Goal: Information Seeking & Learning: Learn about a topic

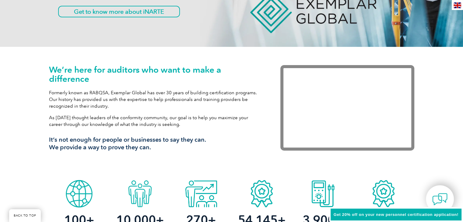
scroll to position [182, 0]
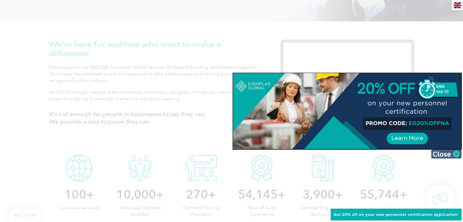
click at [445, 154] on img at bounding box center [446, 153] width 30 height 9
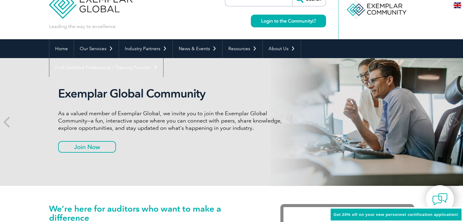
scroll to position [0, 0]
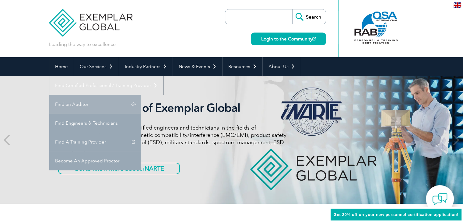
click at [140, 95] on link "Find an Auditor" at bounding box center [94, 104] width 91 height 19
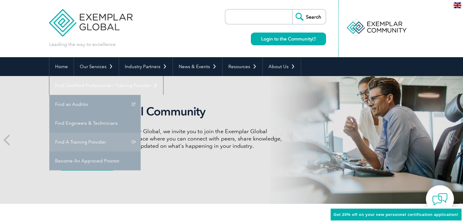
click at [140, 133] on link "Find A Training Provider" at bounding box center [94, 142] width 91 height 19
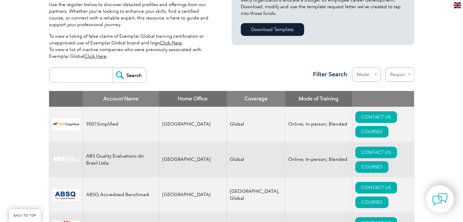
scroll to position [182, 0]
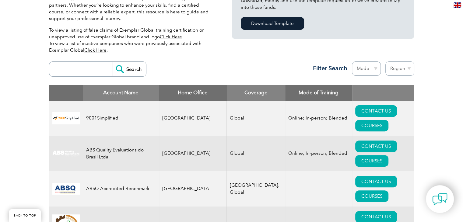
click at [406, 68] on select "Region Australia Bahrain Bangladesh Brazil Canada Colombia Dominican Republic E…" at bounding box center [399, 68] width 29 height 14
select select "[GEOGRAPHIC_DATA]"
click at [385, 61] on select "Region Australia Bahrain Bangladesh Brazil Canada Colombia Dominican Republic E…" at bounding box center [399, 68] width 29 height 14
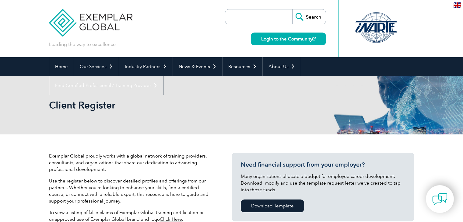
select select "[GEOGRAPHIC_DATA]"
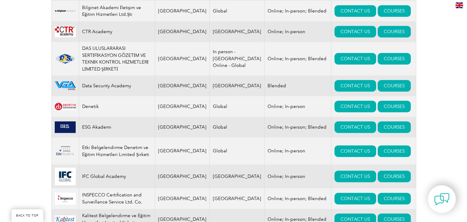
scroll to position [395, 0]
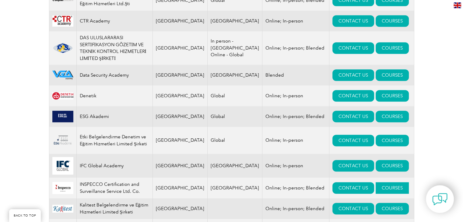
click at [375, 182] on link "COURSES" at bounding box center [391, 188] width 33 height 12
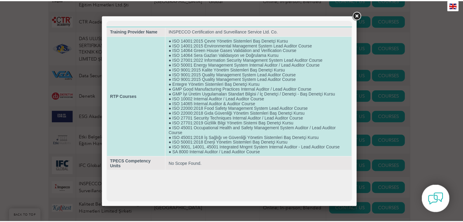
scroll to position [0, 0]
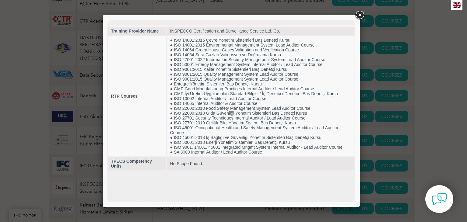
click at [360, 16] on link at bounding box center [359, 15] width 11 height 11
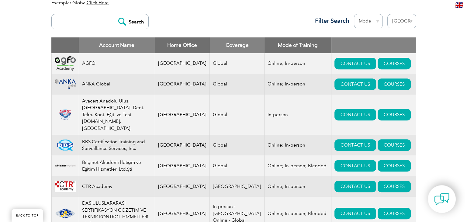
scroll to position [213, 0]
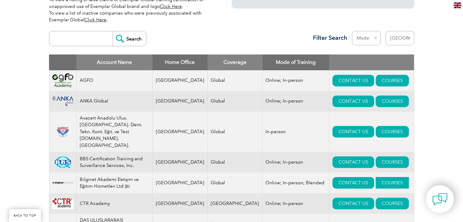
click at [379, 177] on link "COURSES" at bounding box center [391, 183] width 33 height 12
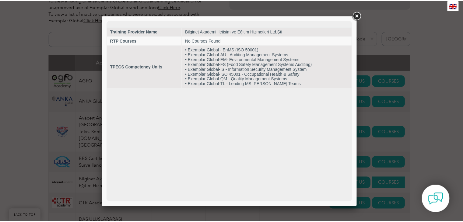
scroll to position [0, 0]
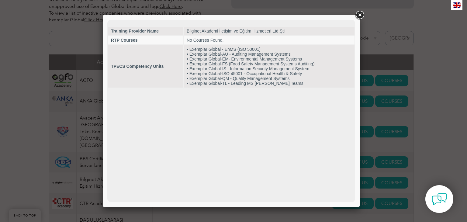
click at [358, 16] on link at bounding box center [359, 15] width 11 height 11
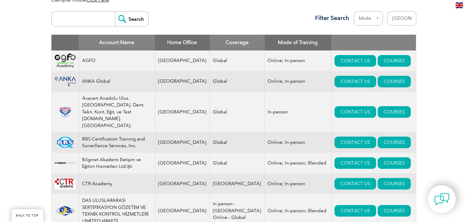
scroll to position [243, 0]
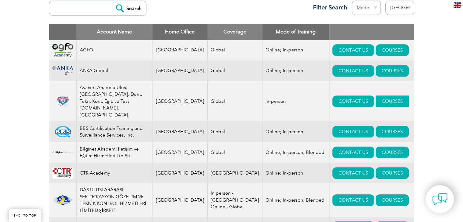
click at [375, 95] on link "COURSES" at bounding box center [391, 101] width 33 height 12
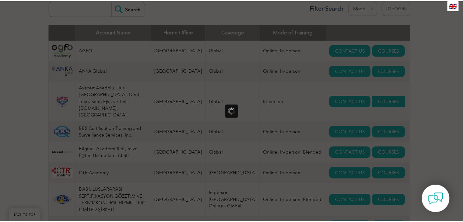
scroll to position [0, 0]
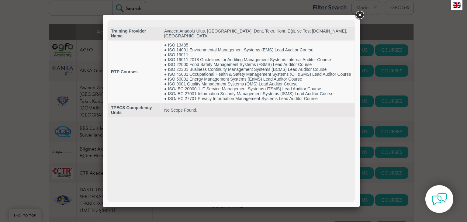
click at [356, 14] on link at bounding box center [359, 15] width 11 height 11
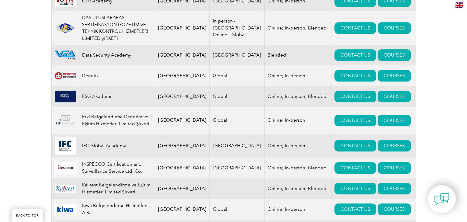
scroll to position [426, 0]
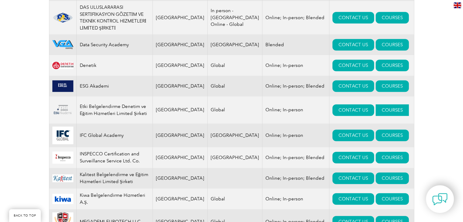
click at [382, 104] on link "COURSES" at bounding box center [391, 110] width 33 height 12
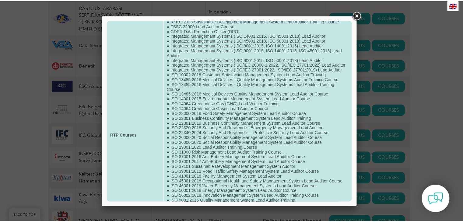
scroll to position [0, 0]
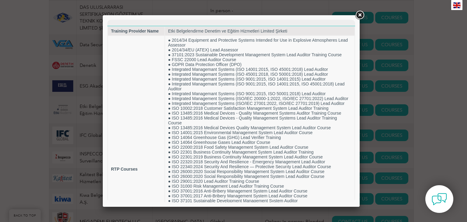
click at [363, 15] on link at bounding box center [359, 15] width 11 height 11
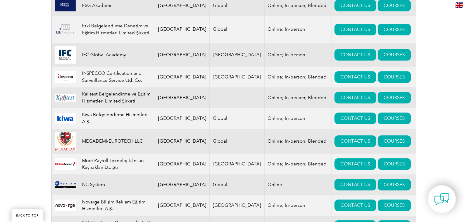
scroll to position [517, 0]
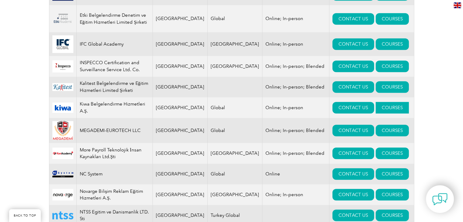
click at [375, 102] on link "COURSES" at bounding box center [391, 108] width 33 height 12
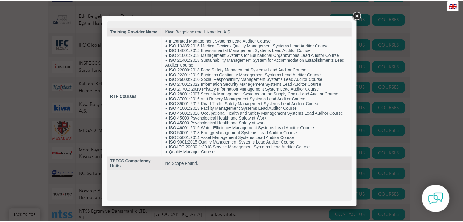
scroll to position [0, 0]
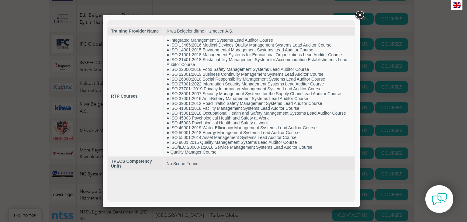
click at [359, 16] on link at bounding box center [359, 15] width 11 height 11
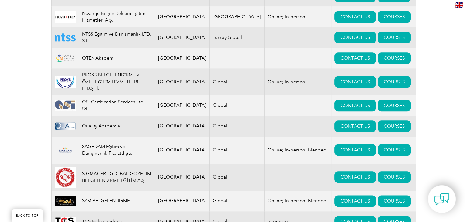
scroll to position [699, 0]
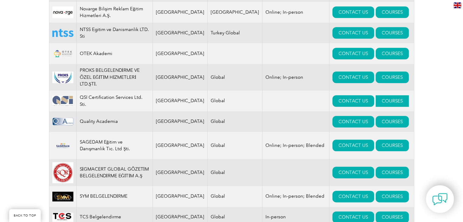
click at [375, 95] on link "COURSES" at bounding box center [391, 101] width 33 height 12
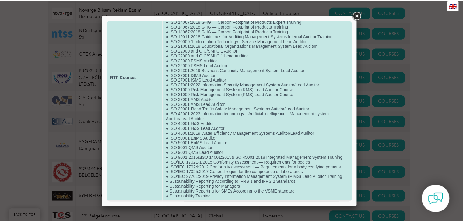
scroll to position [107, 0]
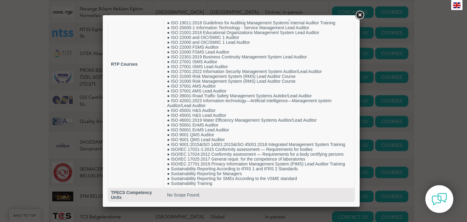
click at [358, 15] on link at bounding box center [359, 15] width 11 height 11
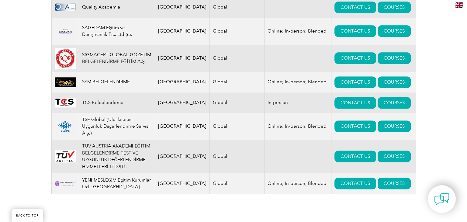
scroll to position [821, 0]
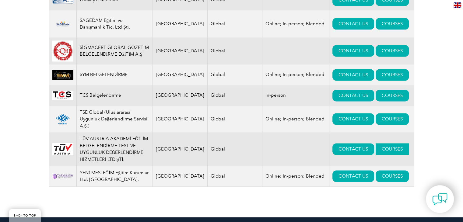
click at [375, 144] on link "COURSES" at bounding box center [391, 149] width 33 height 12
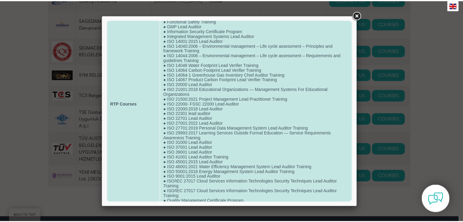
scroll to position [0, 0]
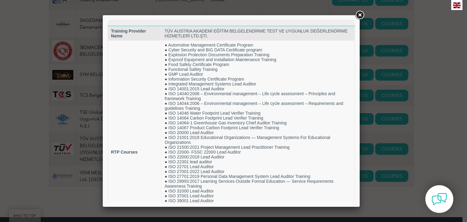
click at [360, 15] on link at bounding box center [359, 15] width 11 height 11
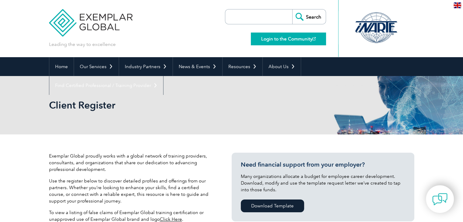
click at [297, 39] on link "Login to the Community" at bounding box center [288, 39] width 75 height 13
click at [307, 38] on link "Login to the Community" at bounding box center [288, 39] width 75 height 13
click at [301, 39] on link "Login to the Community" at bounding box center [288, 39] width 75 height 13
click at [296, 36] on link "Login to the Community" at bounding box center [288, 39] width 75 height 13
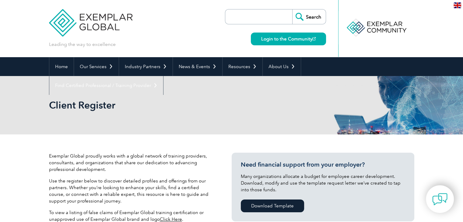
click at [102, 23] on img at bounding box center [91, 18] width 84 height 36
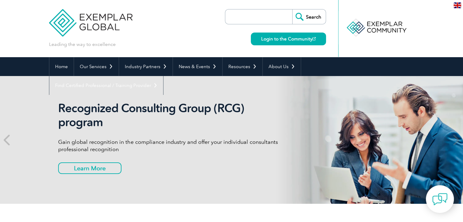
click at [372, 28] on div at bounding box center [375, 27] width 61 height 33
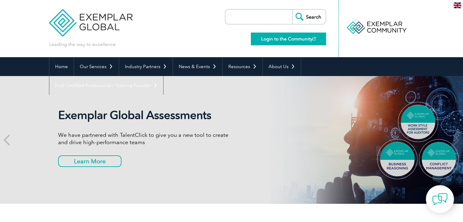
click at [281, 38] on link "Login to the Community" at bounding box center [288, 39] width 75 height 13
